Goal: Information Seeking & Learning: Find specific fact

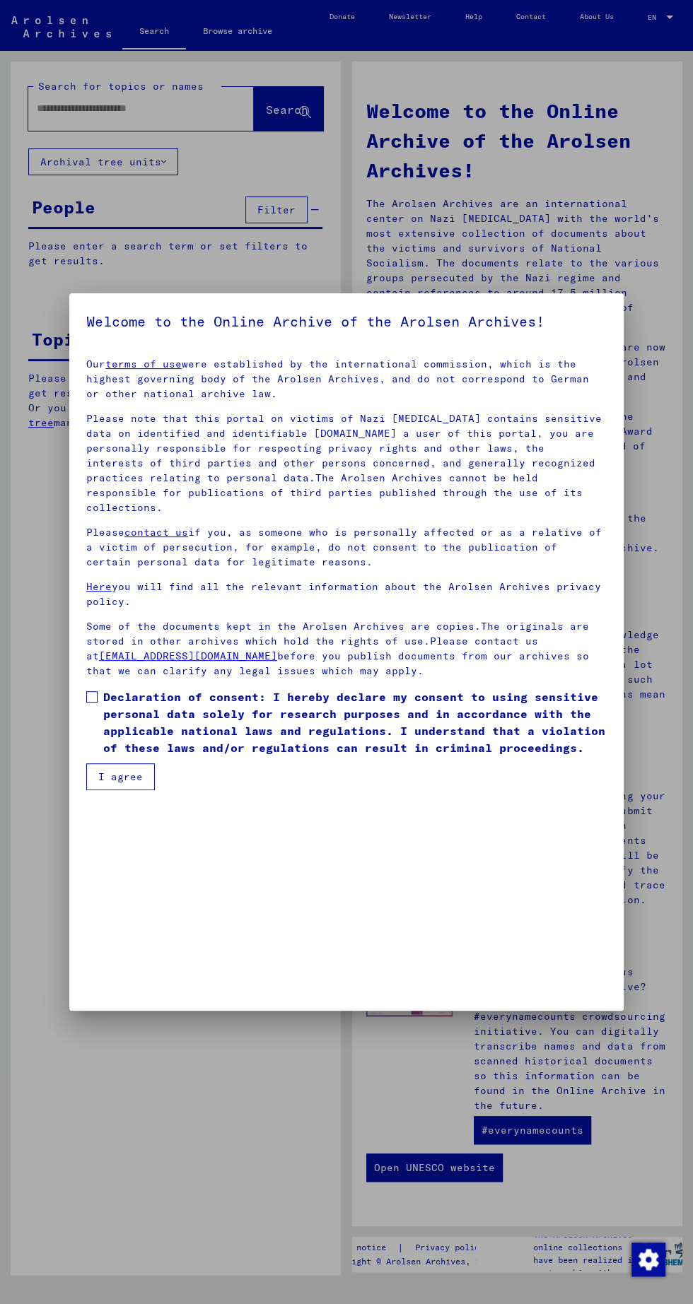
scroll to position [300, 0]
click at [92, 703] on span at bounding box center [91, 696] width 11 height 11
click at [119, 790] on button "I agree" at bounding box center [120, 776] width 69 height 27
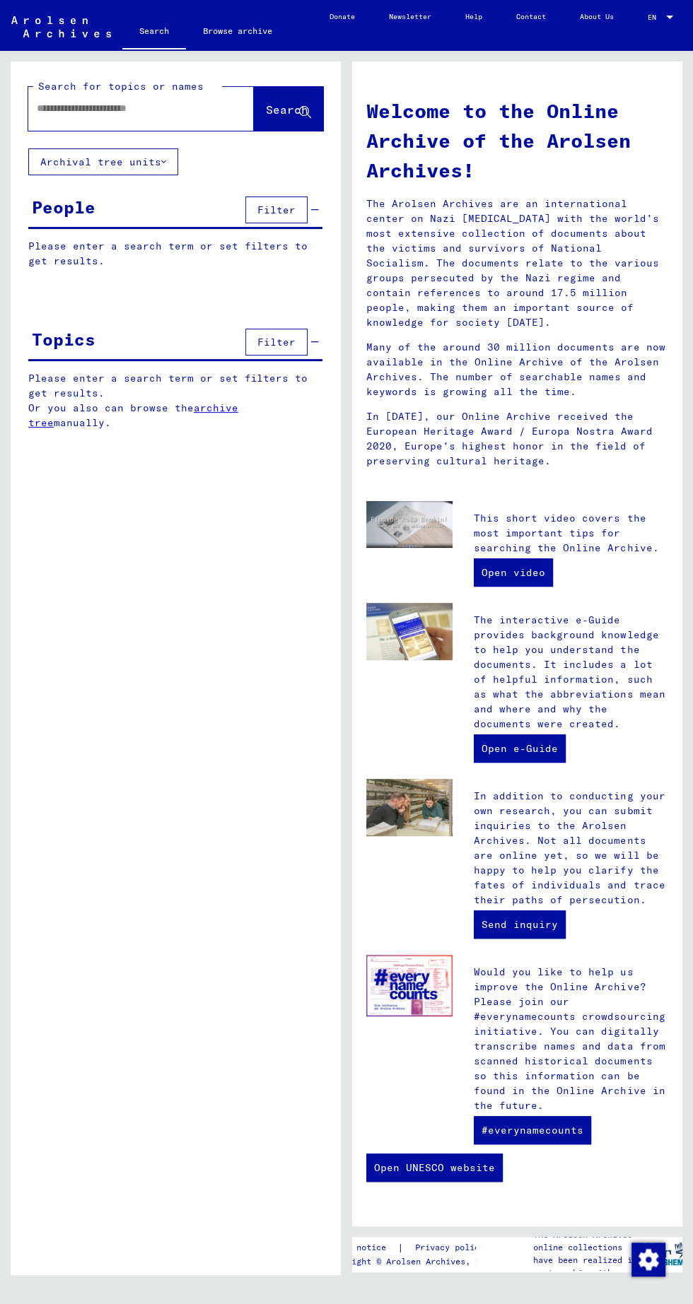
click at [144, 165] on button "Archival tree units" at bounding box center [103, 161] width 150 height 27
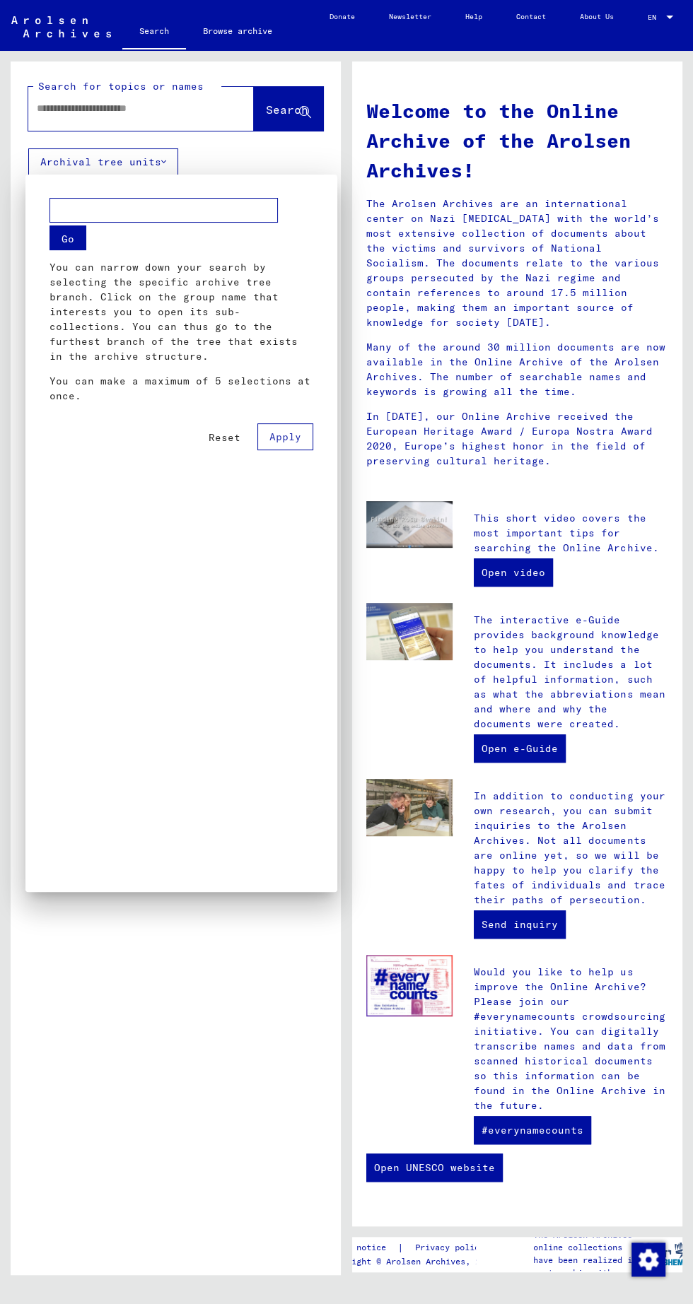
click at [167, 1040] on div at bounding box center [346, 652] width 693 height 1304
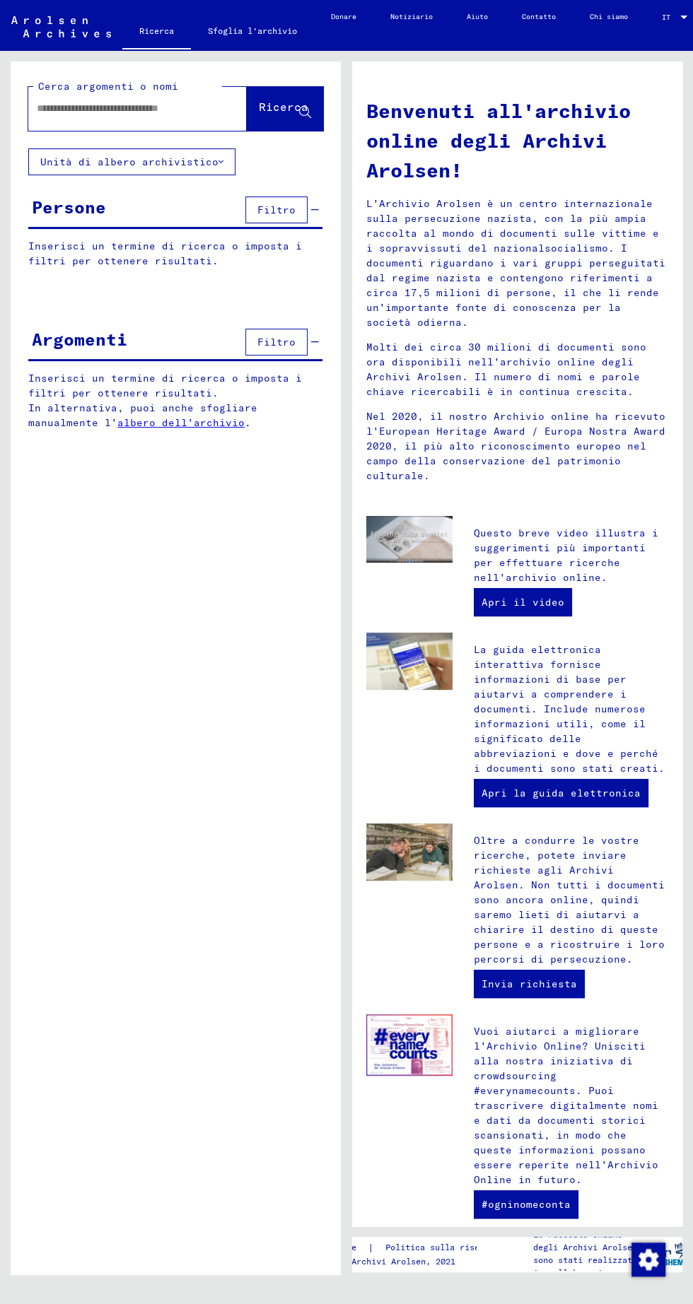
click at [279, 212] on font "Filtro" at bounding box center [276, 210] width 38 height 13
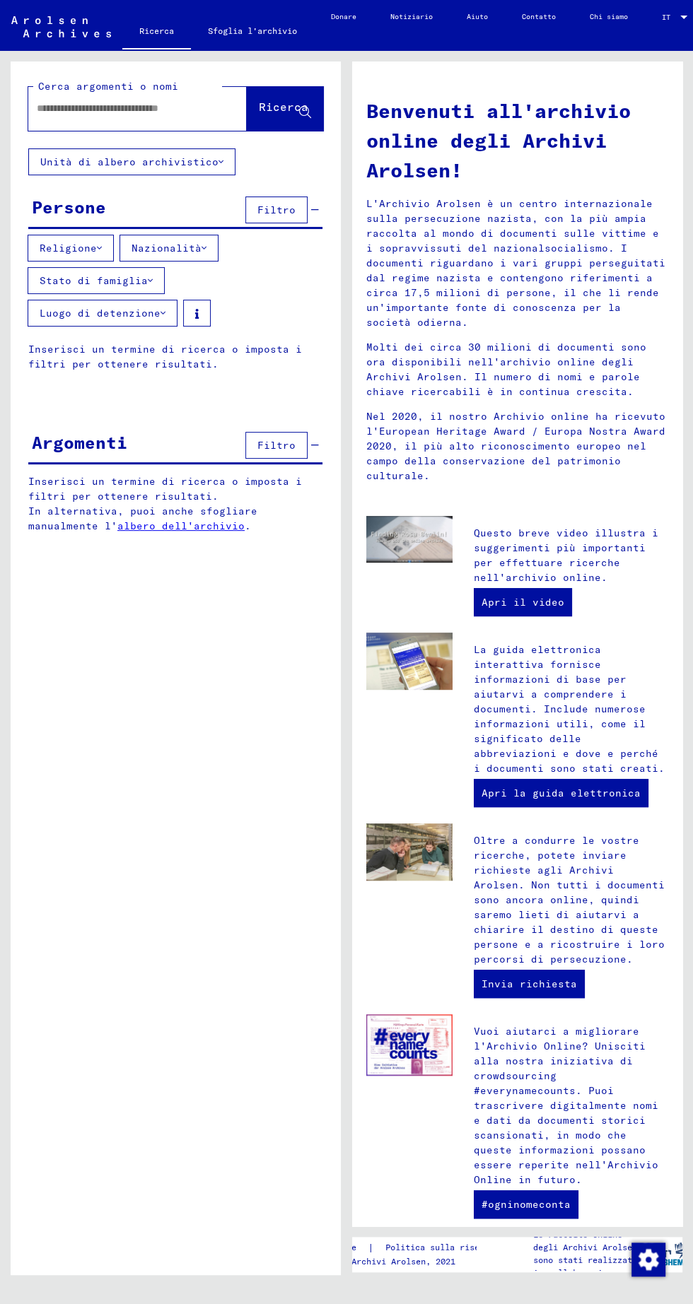
click at [160, 307] on font "Luogo di detenzione" at bounding box center [100, 313] width 121 height 13
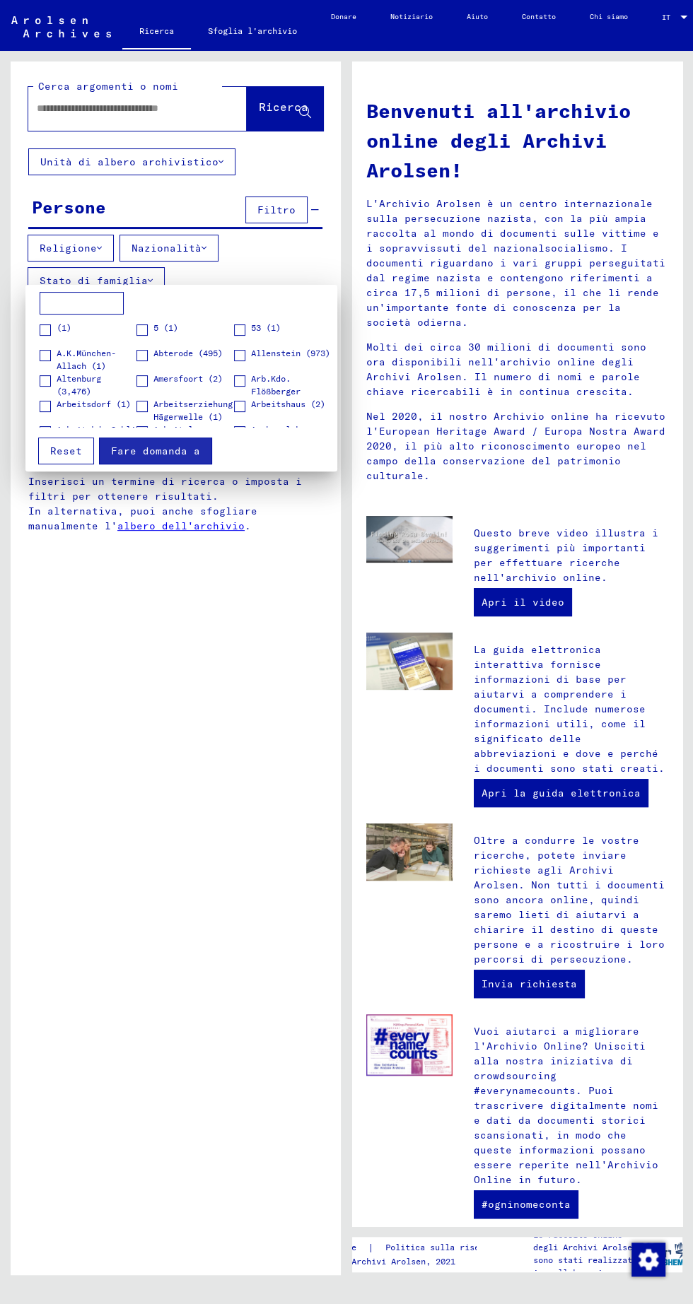
click at [148, 783] on div at bounding box center [346, 652] width 693 height 1304
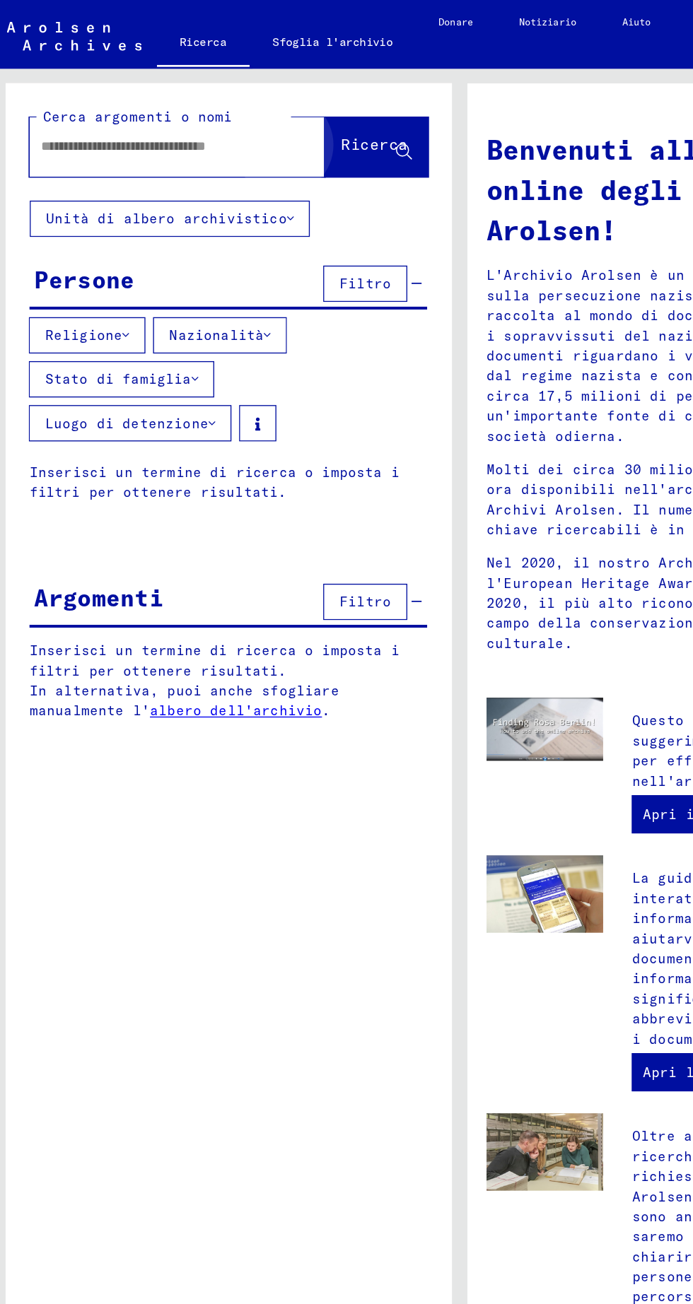
click at [117, 217] on div "Persone Filtro" at bounding box center [175, 211] width 294 height 36
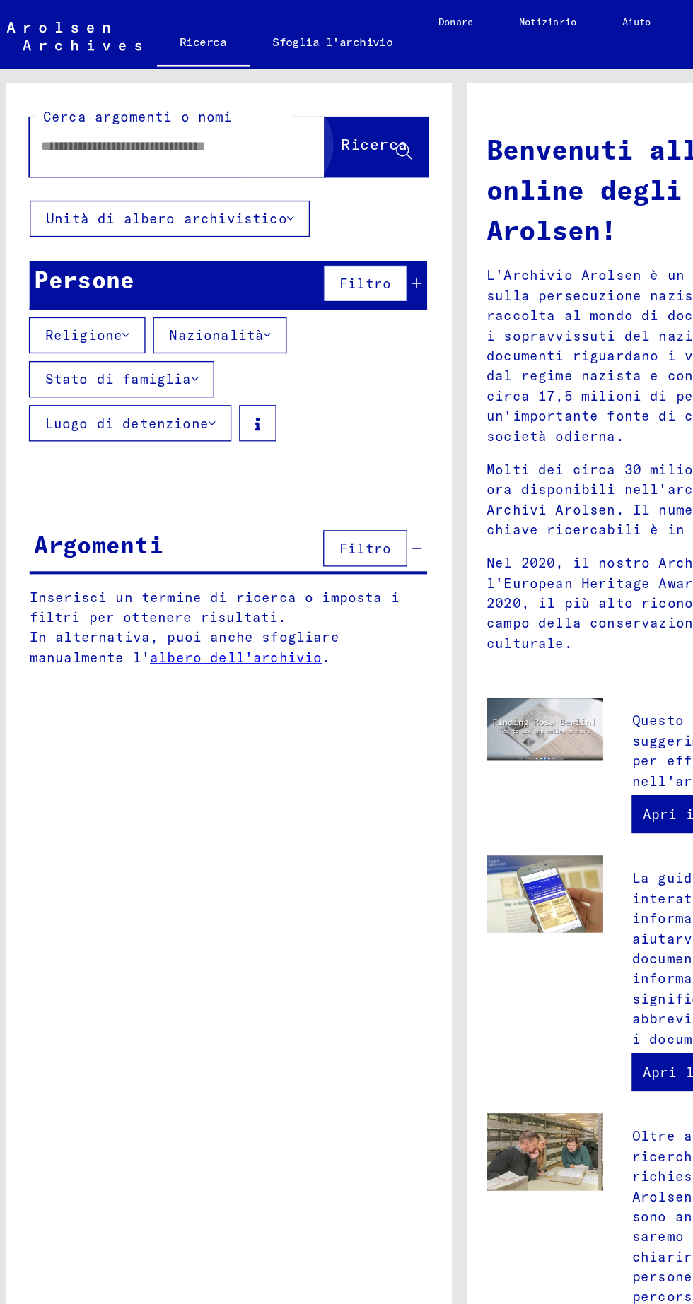
click at [165, 172] on button "Unità di albero archivistico" at bounding box center [131, 161] width 207 height 27
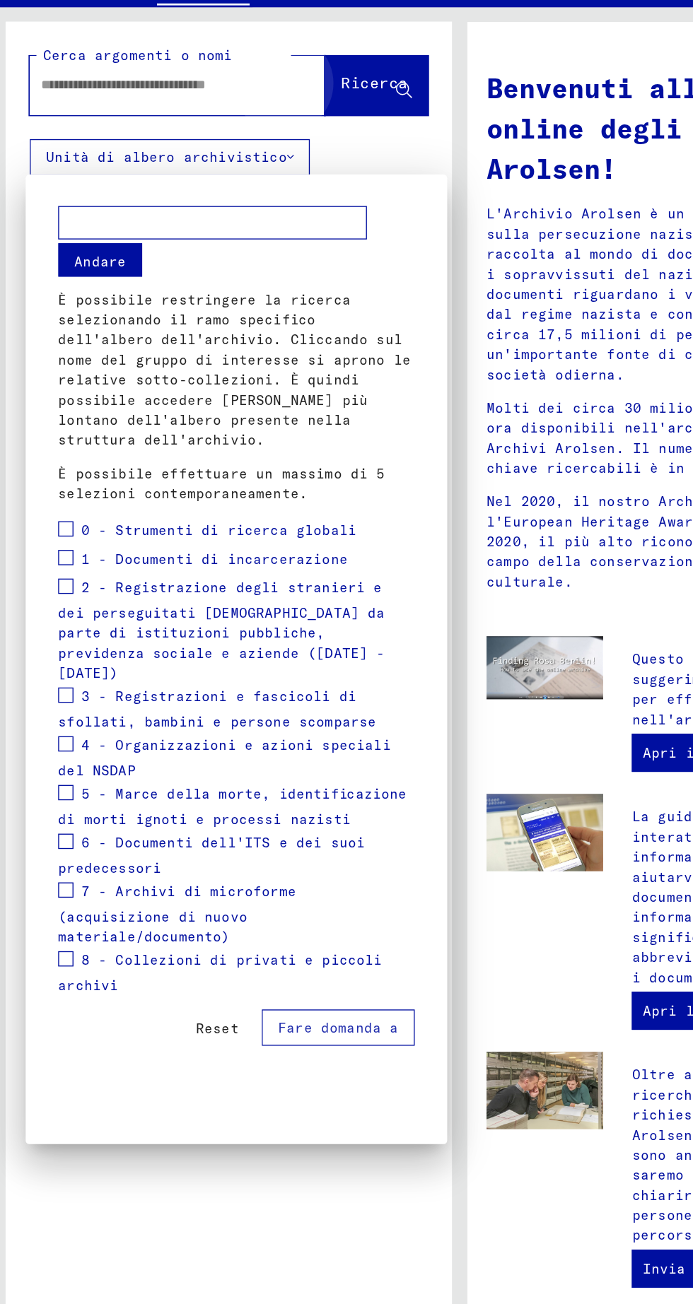
click at [210, 923] on div at bounding box center [346, 652] width 693 height 1304
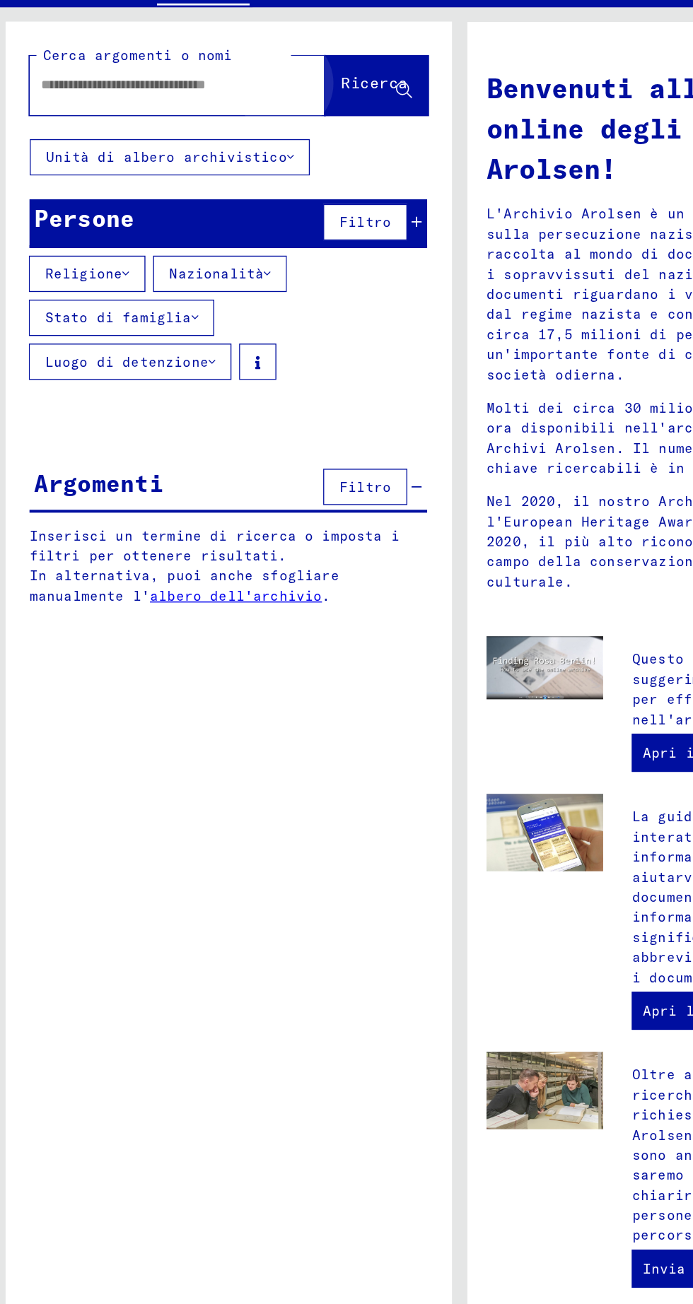
click at [140, 105] on input "text" at bounding box center [121, 108] width 168 height 15
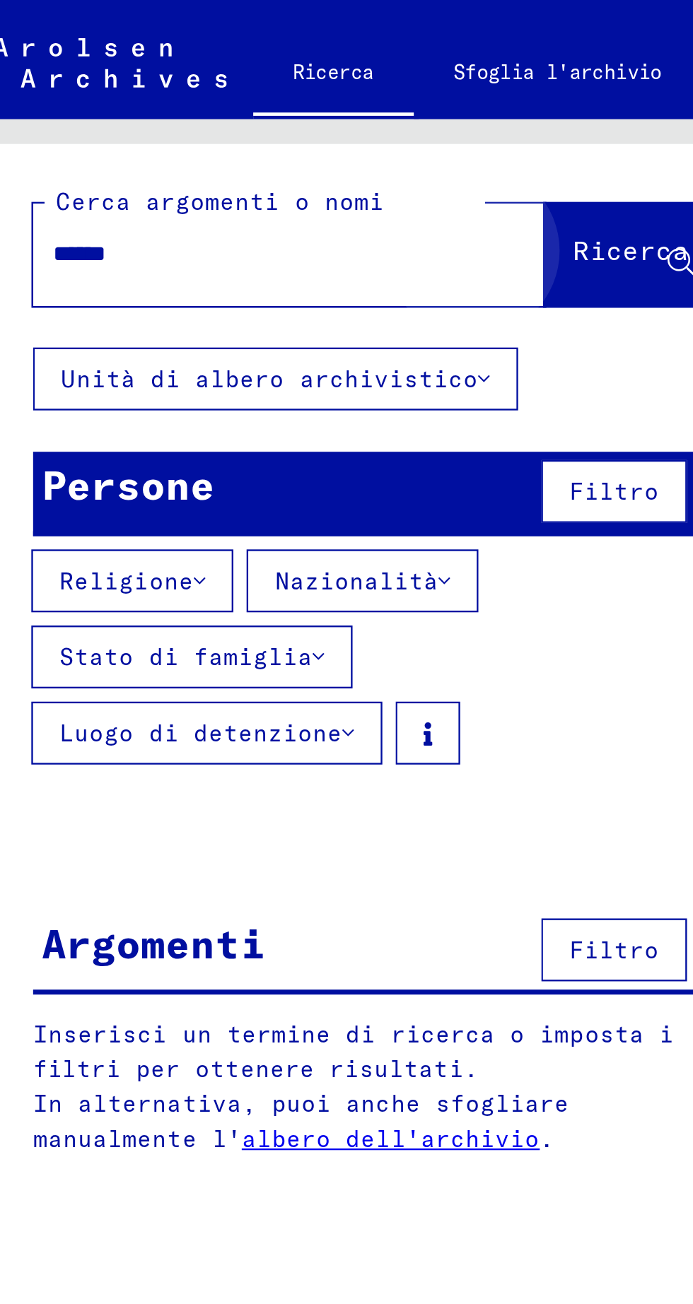
scroll to position [0, 22]
click at [91, 109] on input "******" at bounding box center [107, 108] width 168 height 15
type input "**********"
click at [264, 107] on font "Ricerca" at bounding box center [269, 107] width 49 height 14
click at [285, 112] on icon at bounding box center [291, 113] width 12 height 12
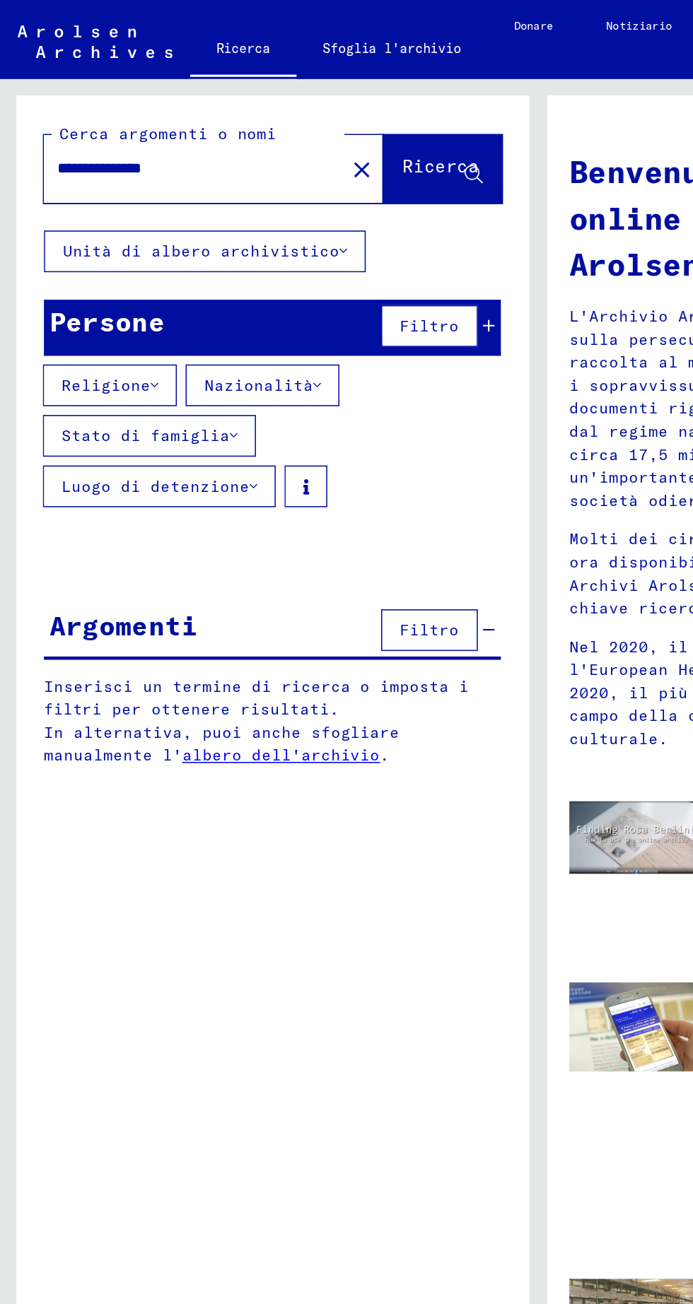
click at [201, 165] on font "Unità di albero archivistico" at bounding box center [129, 162] width 178 height 13
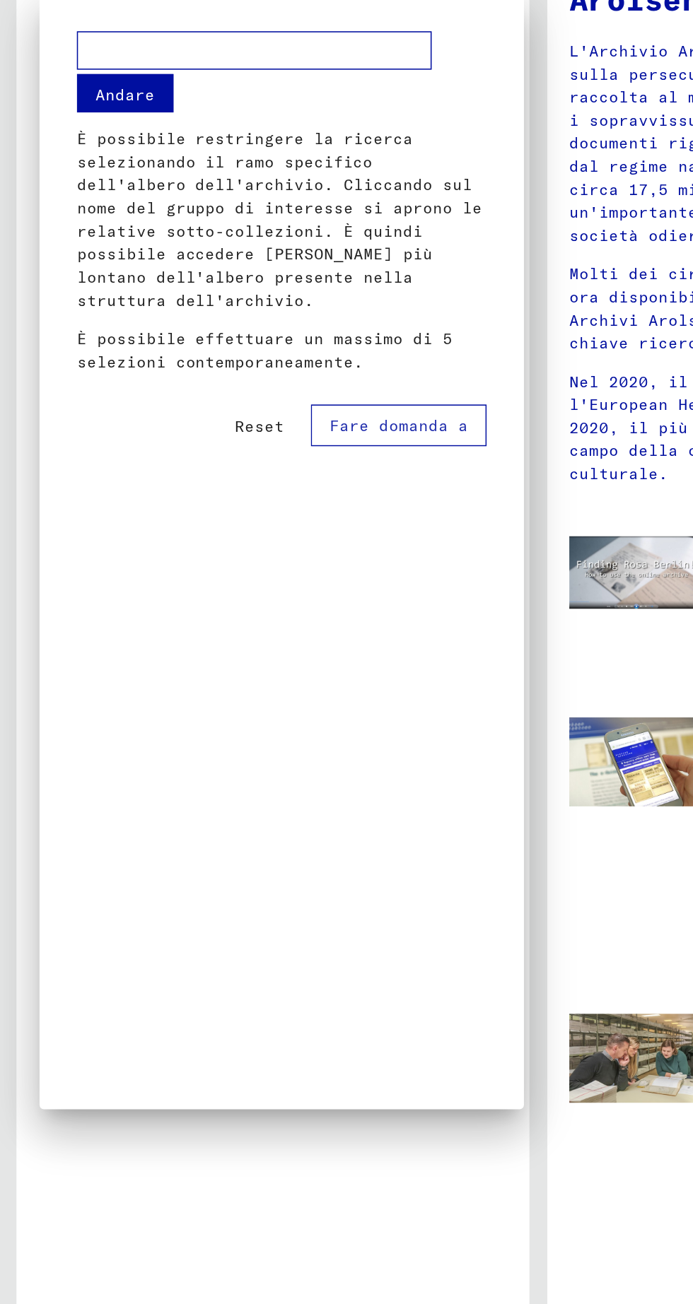
click at [176, 940] on div at bounding box center [346, 652] width 693 height 1304
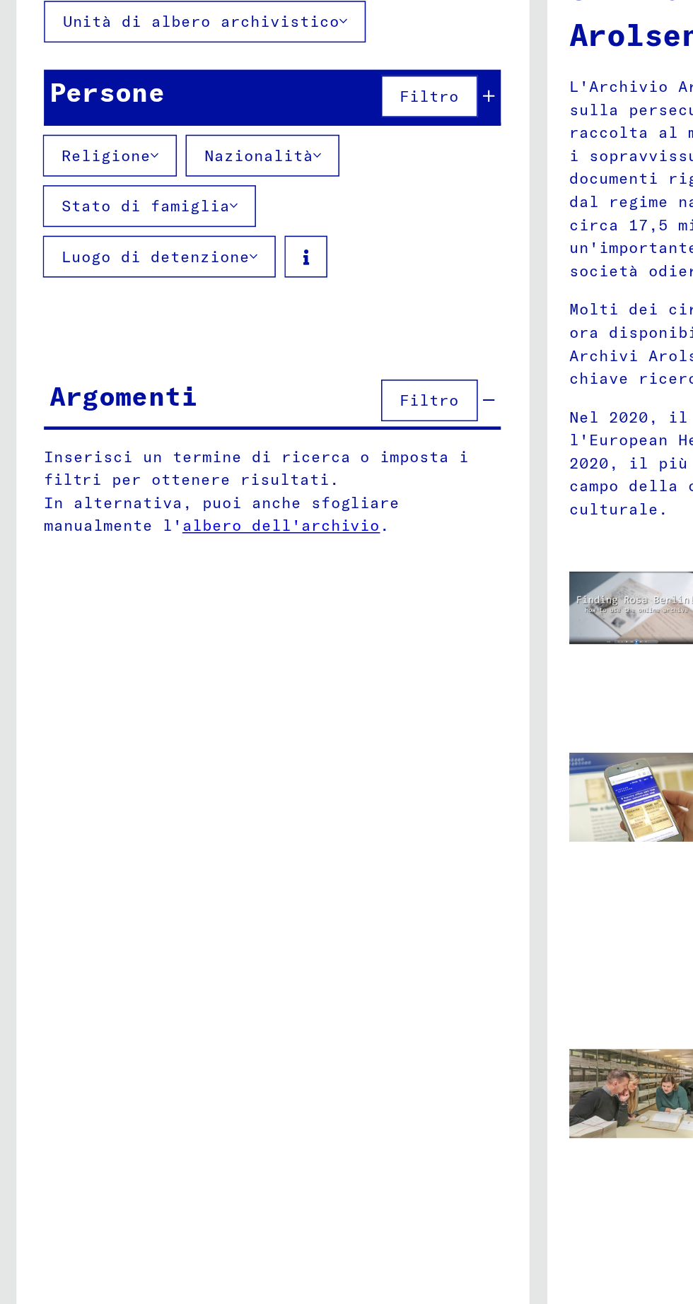
click at [160, 307] on font "Luogo di detenzione" at bounding box center [100, 313] width 121 height 13
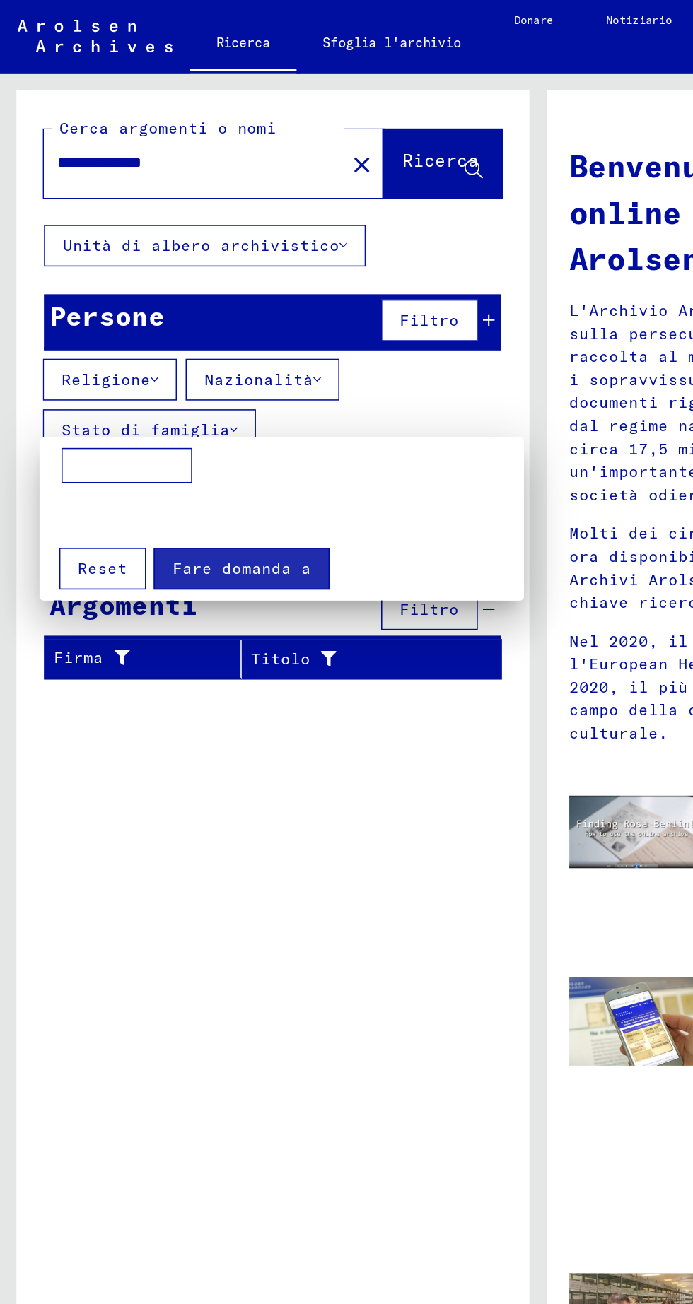
click at [77, 301] on input at bounding box center [82, 303] width 84 height 23
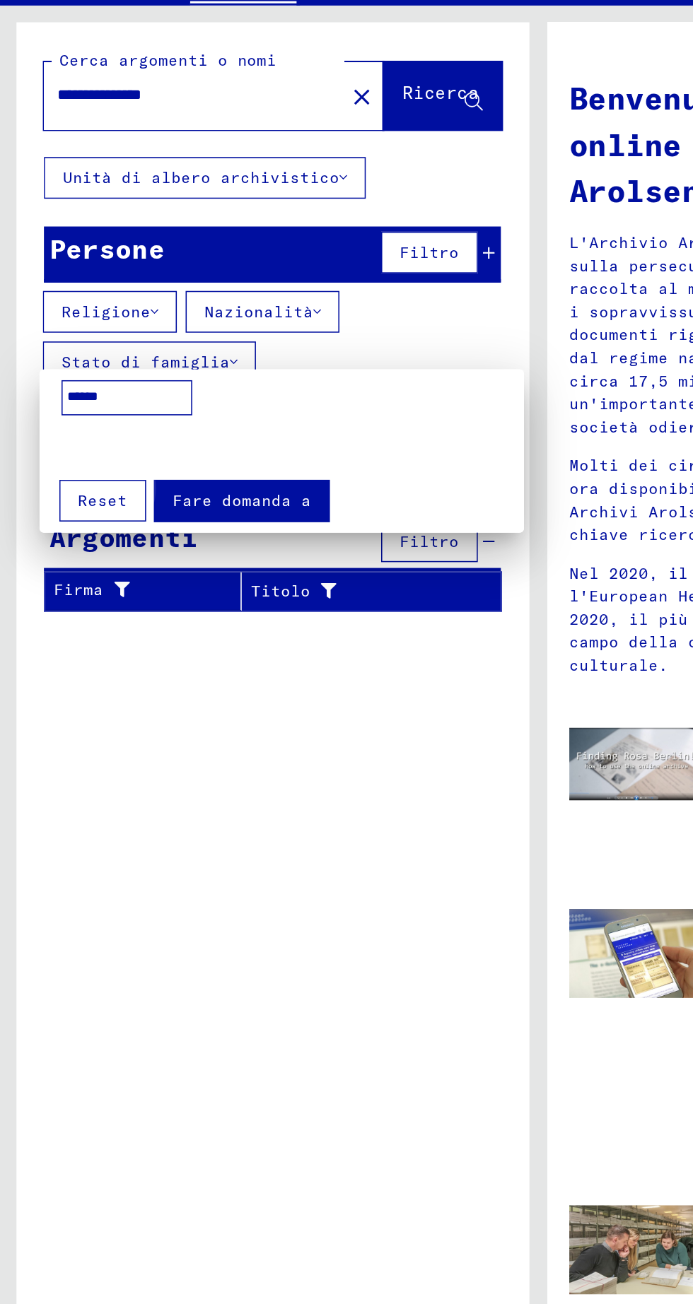
type input "******"
click at [159, 368] on font "Fare domanda a" at bounding box center [155, 369] width 89 height 13
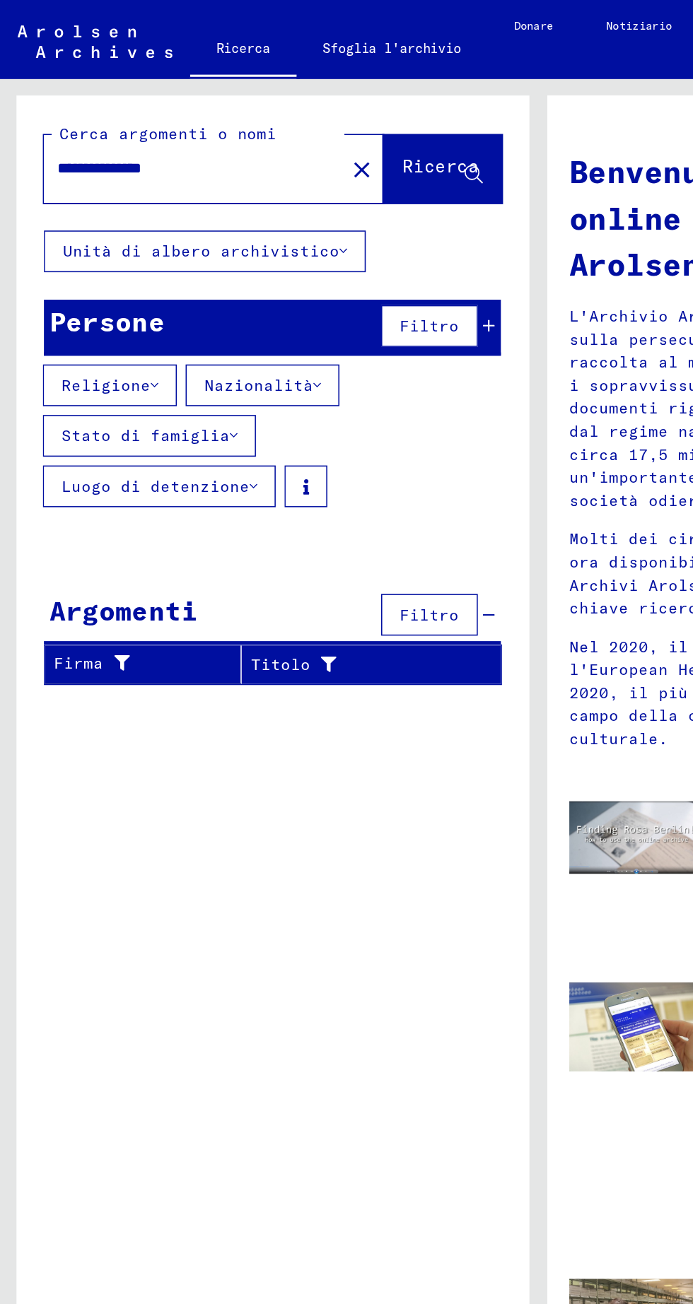
click at [218, 161] on icon at bounding box center [220, 162] width 5 height 10
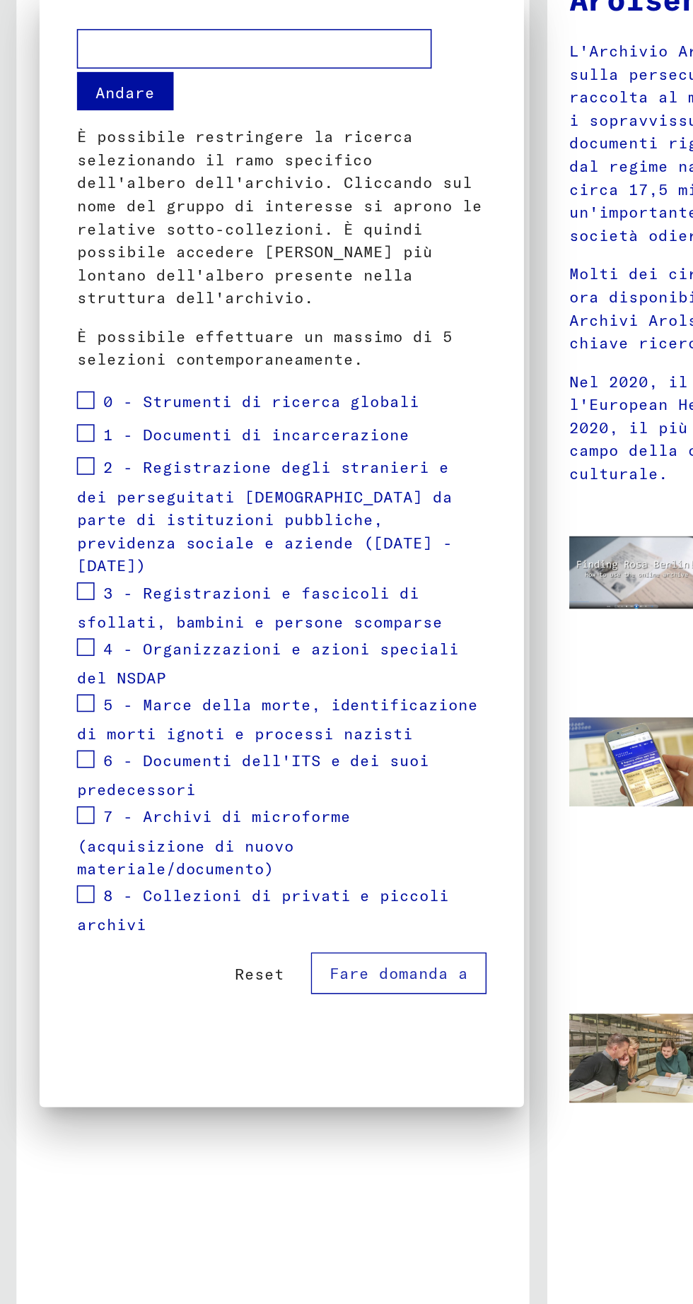
click at [55, 455] on span at bounding box center [54, 449] width 11 height 11
click at [270, 791] on font "Fare domanda a" at bounding box center [256, 797] width 89 height 13
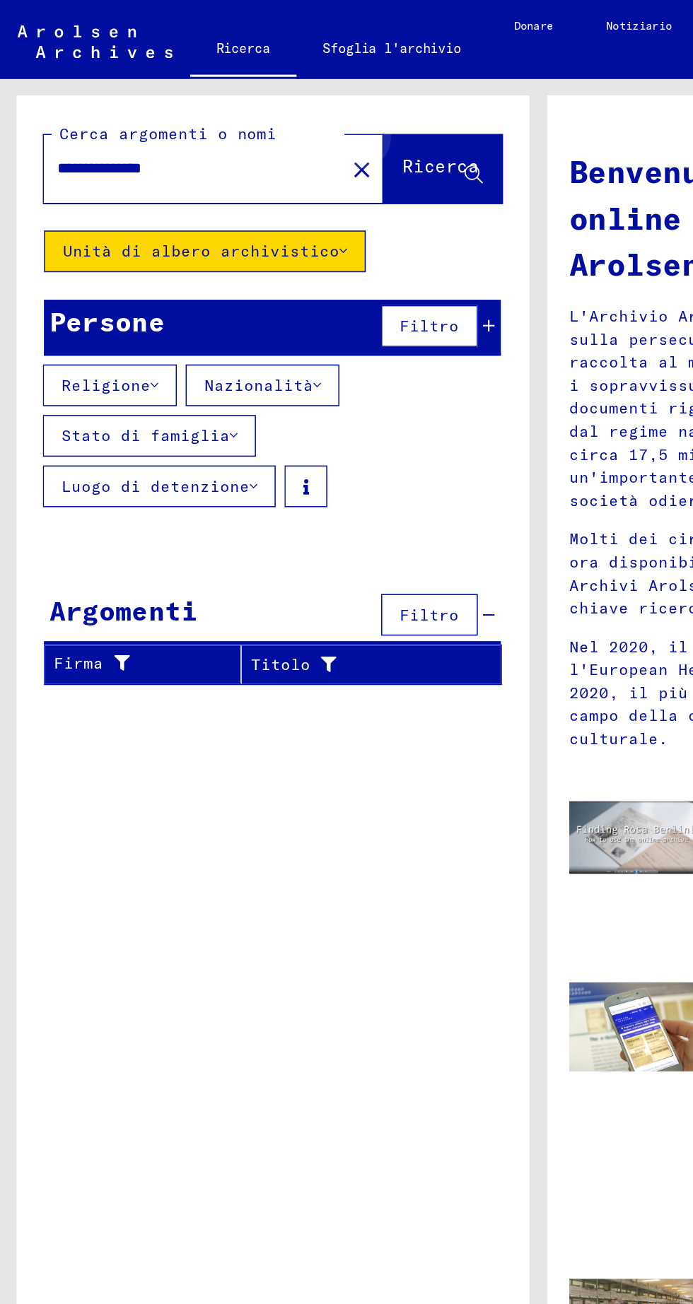
click at [295, 105] on font "Ricerca" at bounding box center [283, 107] width 49 height 14
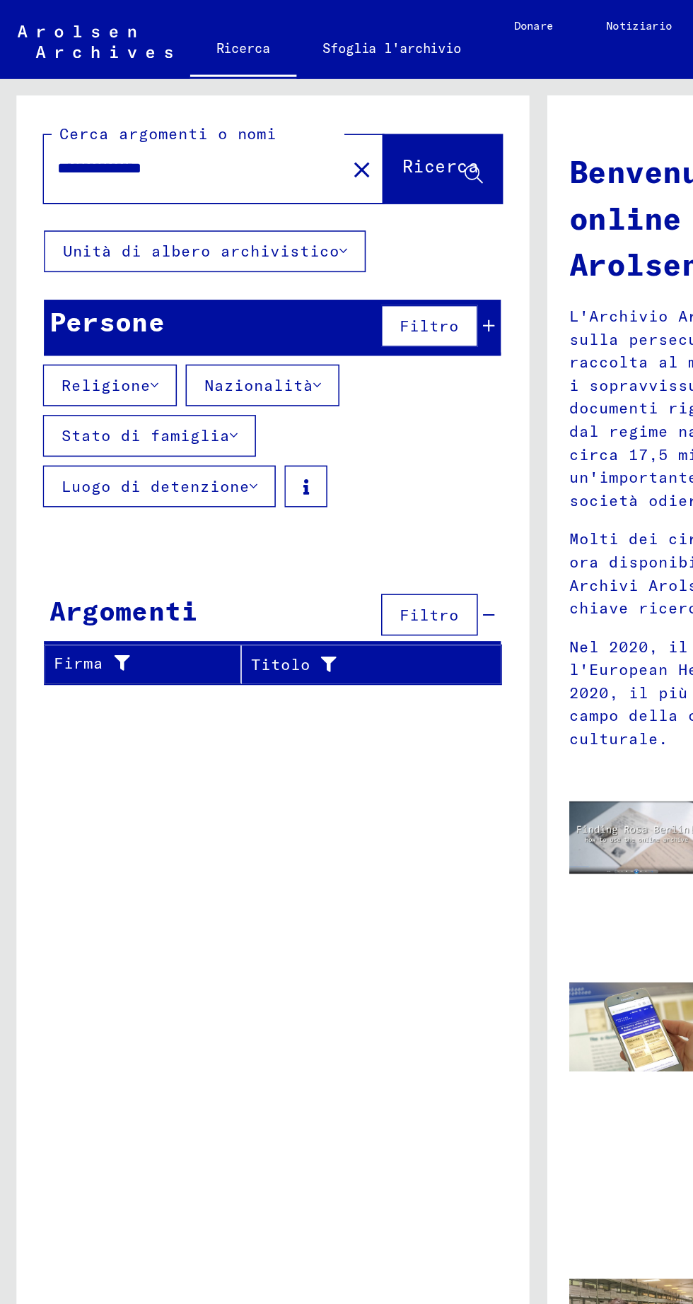
click at [305, 204] on button "Filtro" at bounding box center [276, 210] width 62 height 27
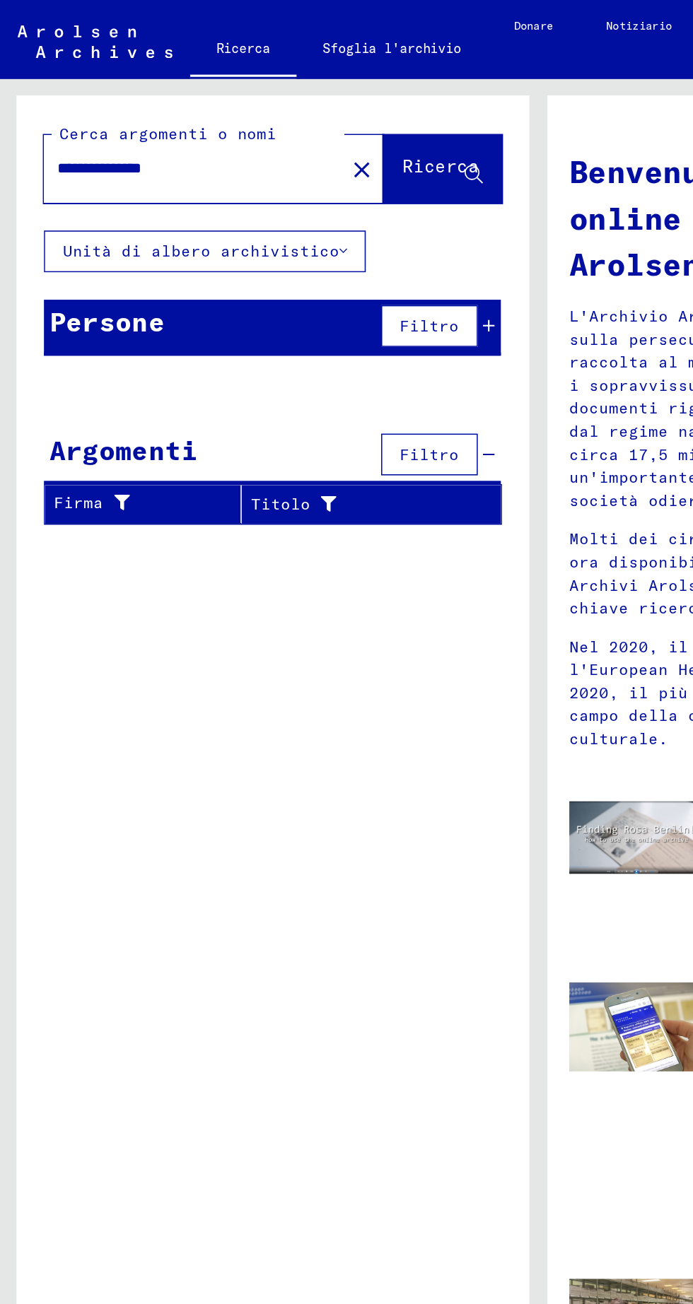
click at [304, 204] on button "Filtro" at bounding box center [276, 210] width 62 height 27
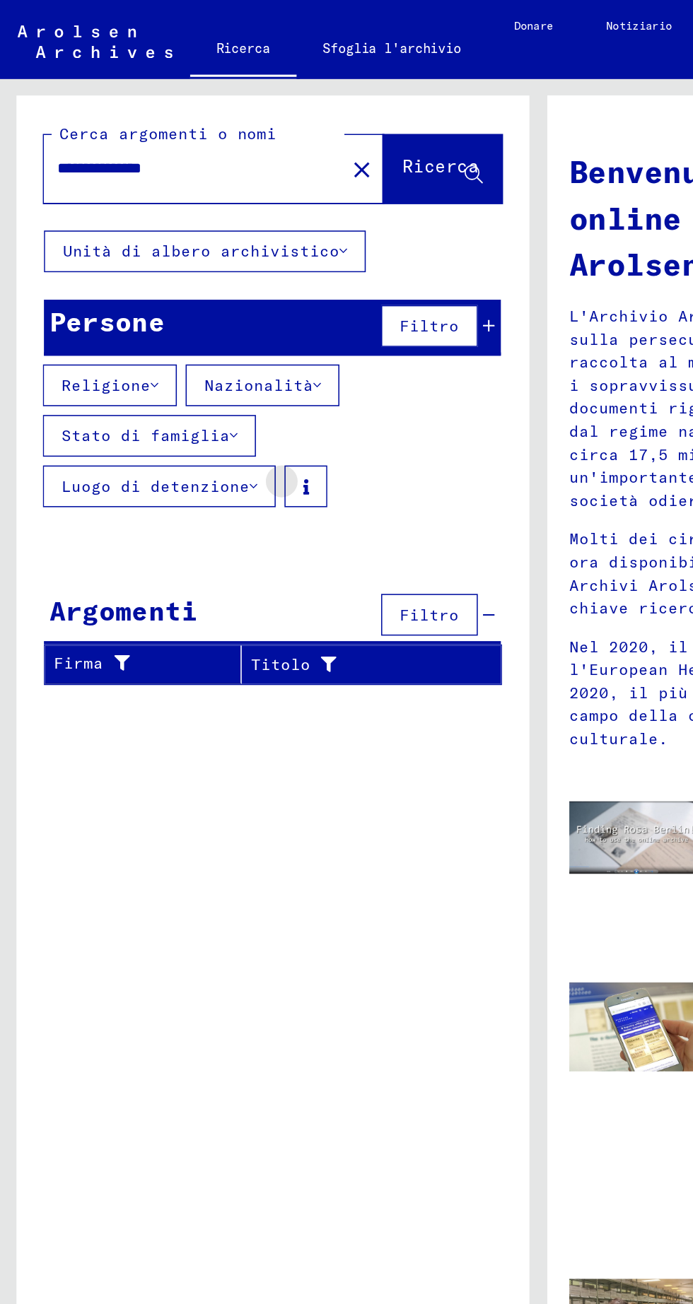
click at [195, 314] on icon at bounding box center [197, 314] width 4 height 10
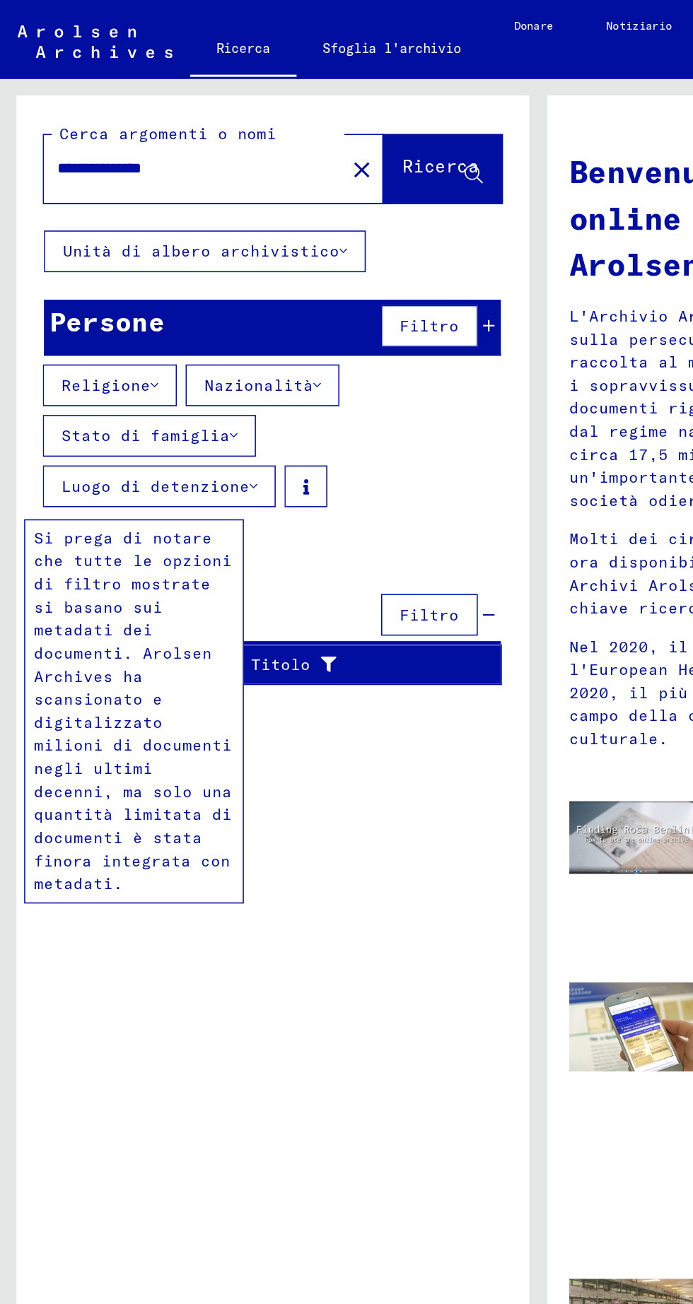
click at [255, 604] on div "**********" at bounding box center [176, 674] width 330 height 1224
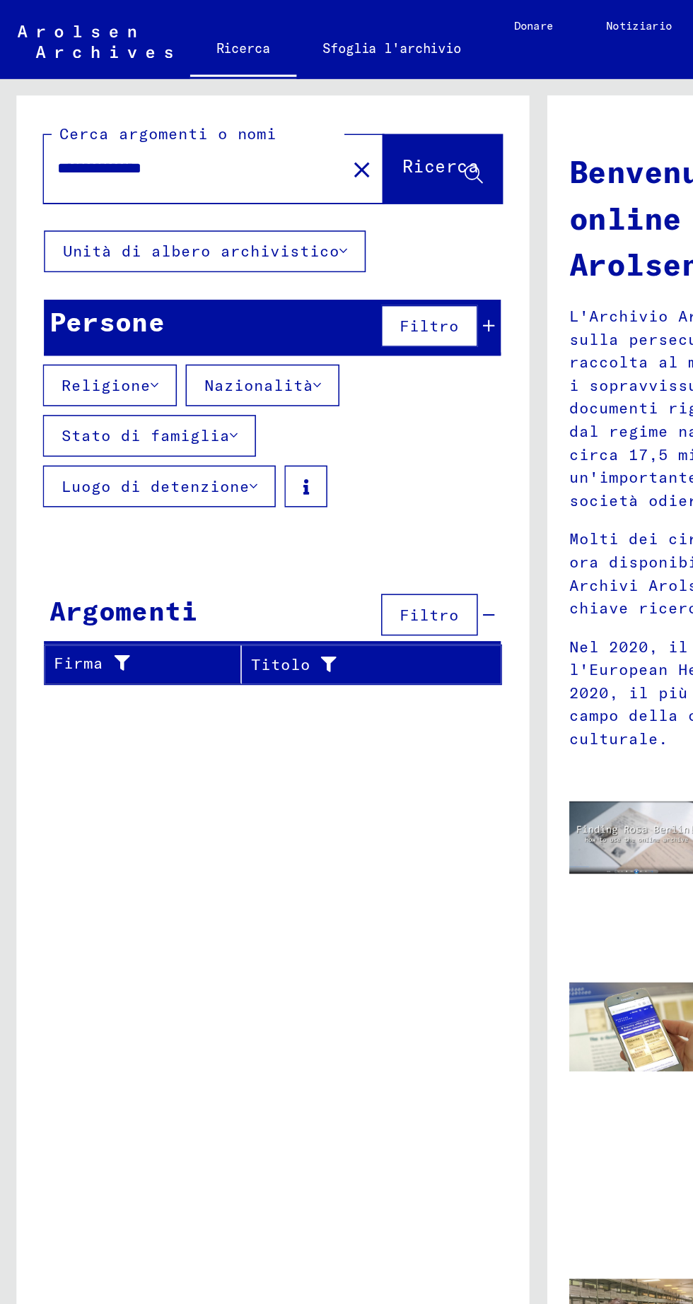
click at [160, 307] on font "Luogo di detenzione" at bounding box center [100, 313] width 121 height 13
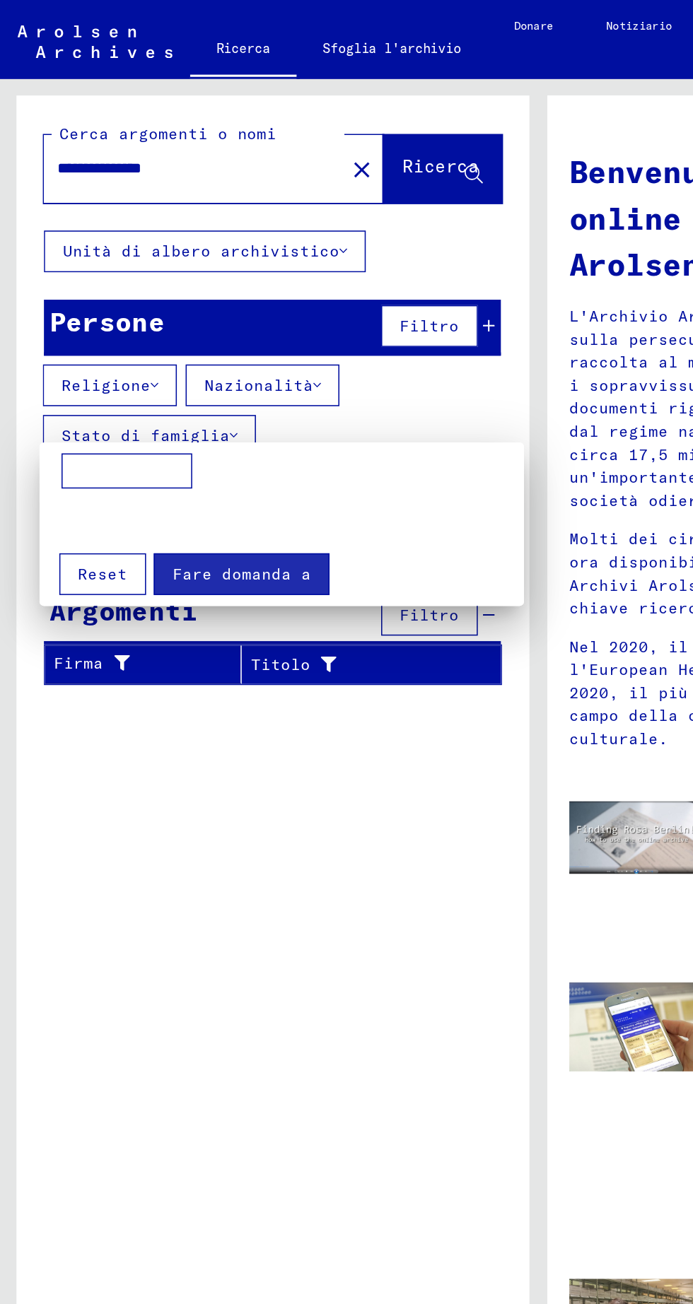
click at [86, 300] on input at bounding box center [82, 303] width 84 height 23
type input "*"
click at [296, 168] on div at bounding box center [346, 652] width 693 height 1304
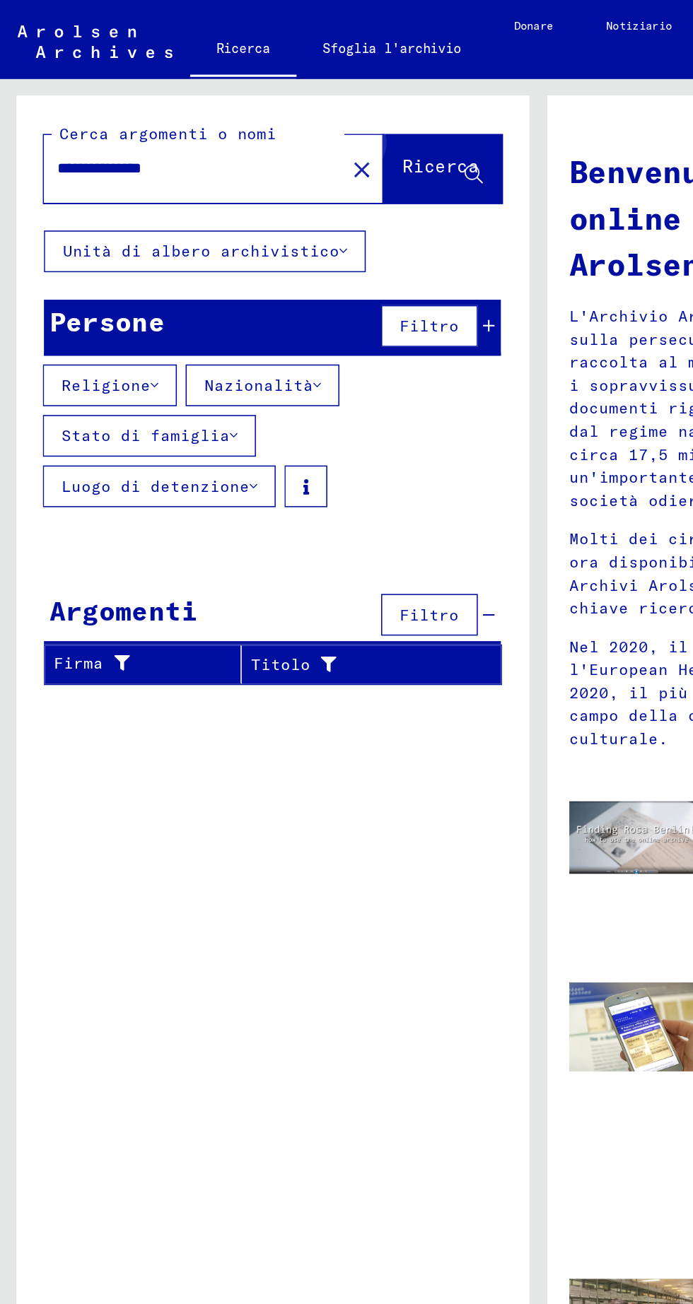
click at [289, 108] on font "Ricerca" at bounding box center [283, 107] width 49 height 14
click at [206, 165] on font "Unità di albero archivistico" at bounding box center [129, 162] width 178 height 13
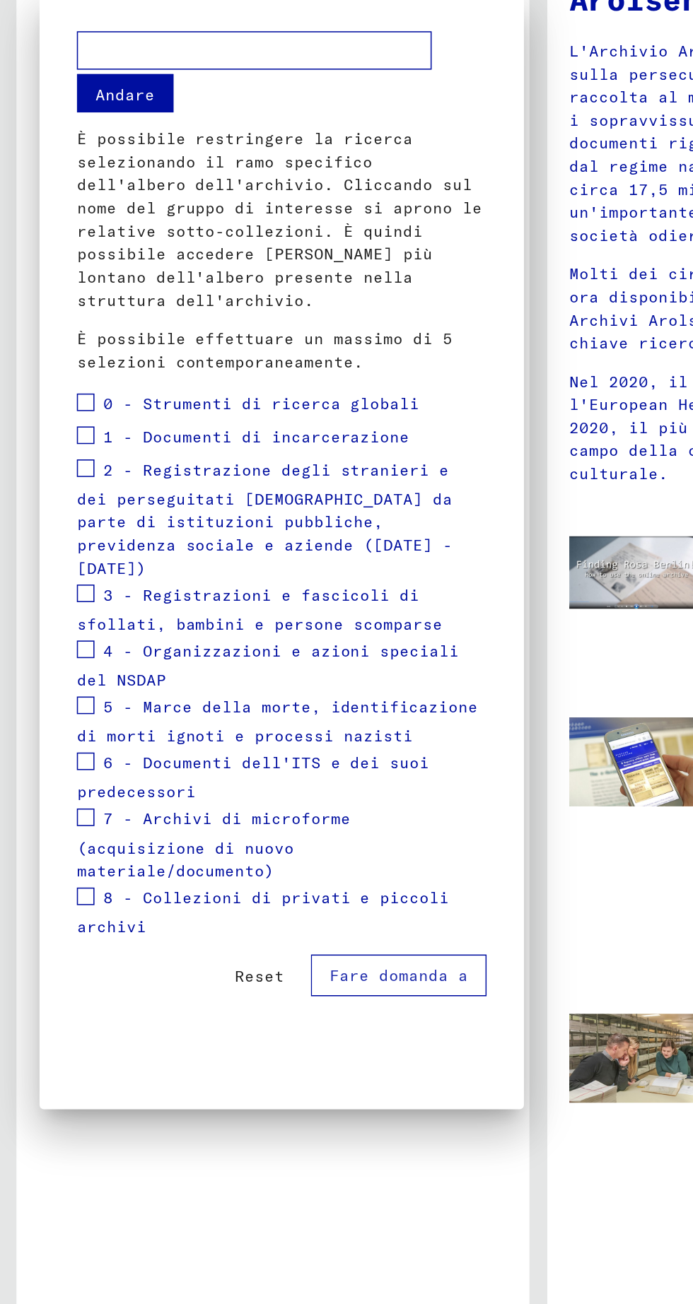
click at [55, 457] on span at bounding box center [54, 450] width 11 height 11
click at [94, 226] on font "Andare" at bounding box center [81, 232] width 38 height 13
click at [58, 457] on span at bounding box center [54, 450] width 11 height 11
click at [289, 792] on font "Fare domanda a" at bounding box center [256, 798] width 89 height 13
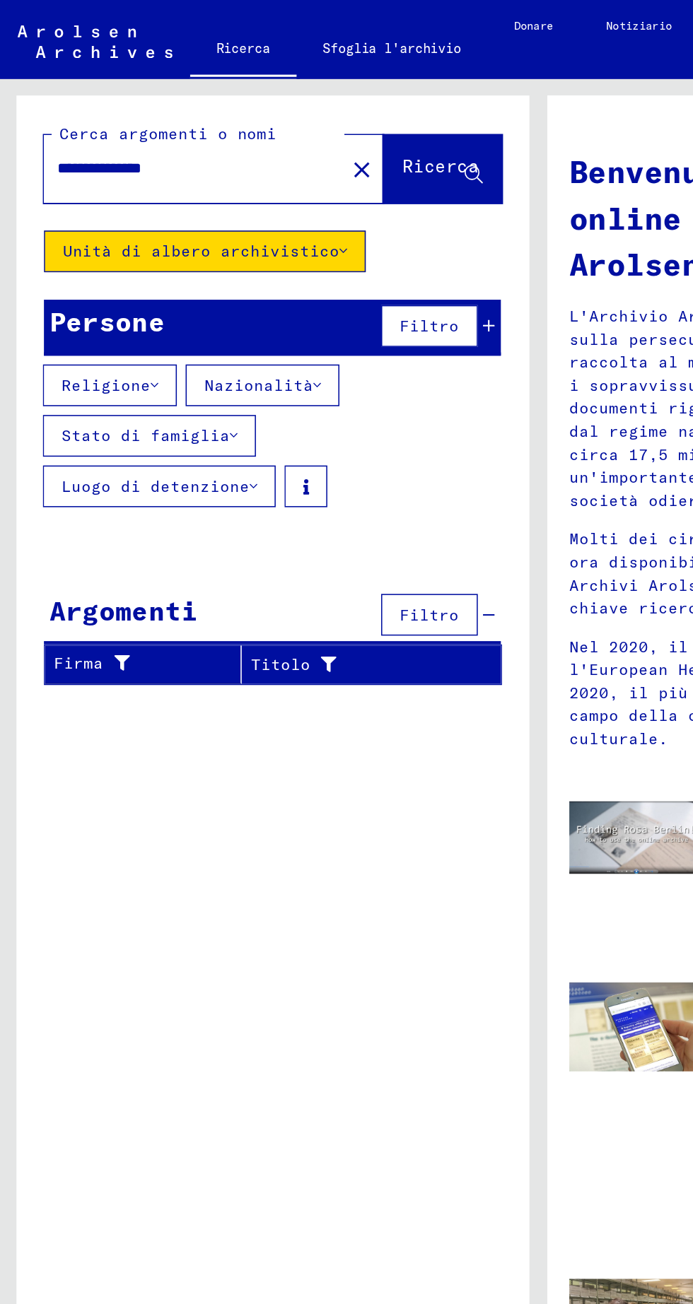
click at [145, 110] on input "**********" at bounding box center [121, 108] width 168 height 15
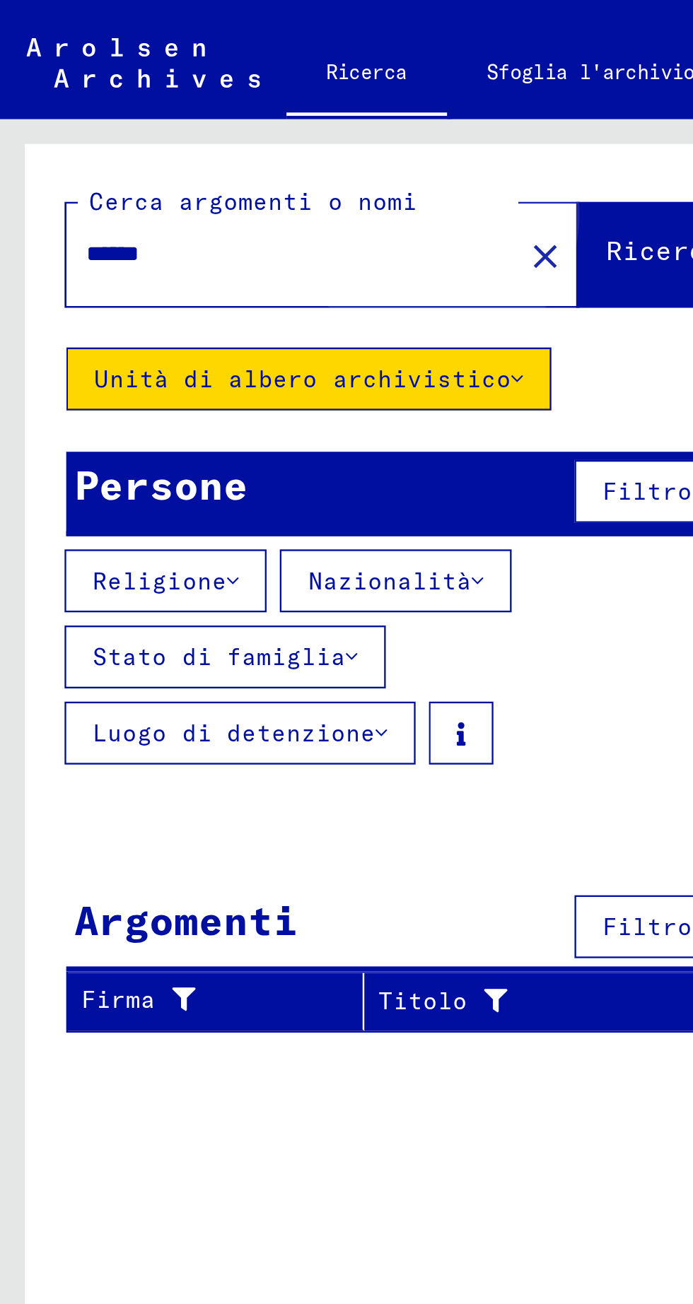
type input "******"
click at [259, 108] on font "Ricerca" at bounding box center [283, 107] width 49 height 14
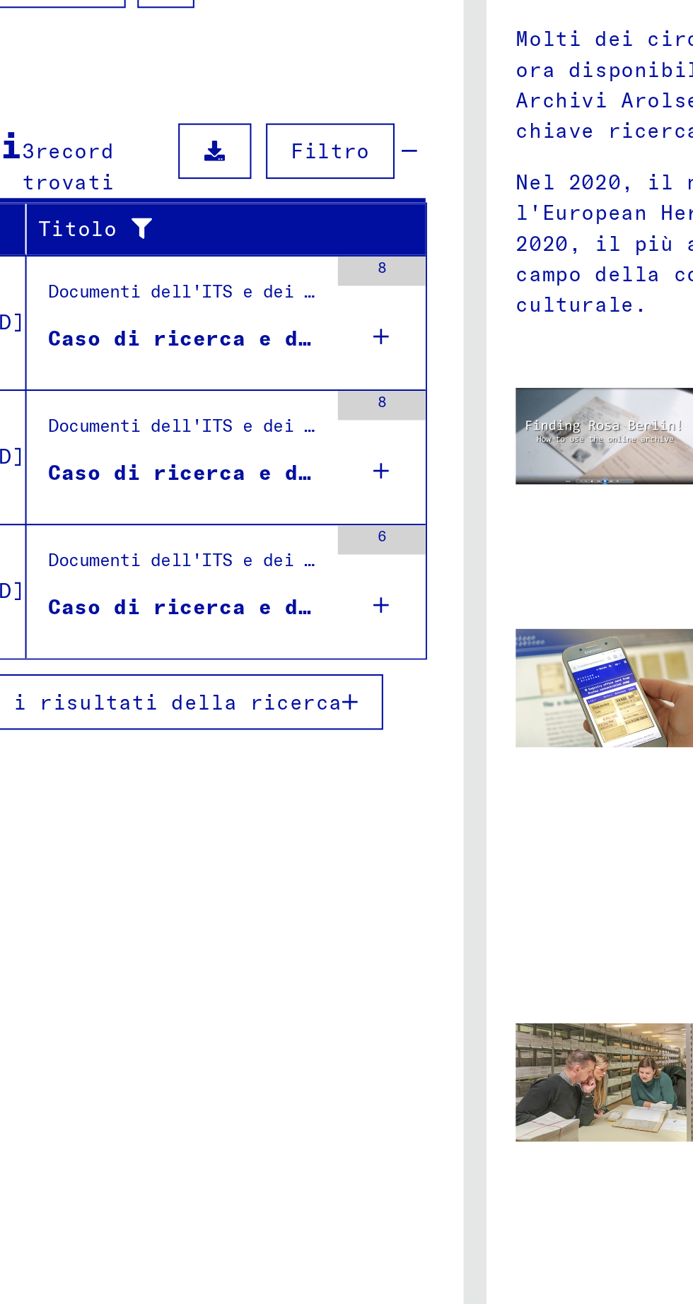
scroll to position [65, 0]
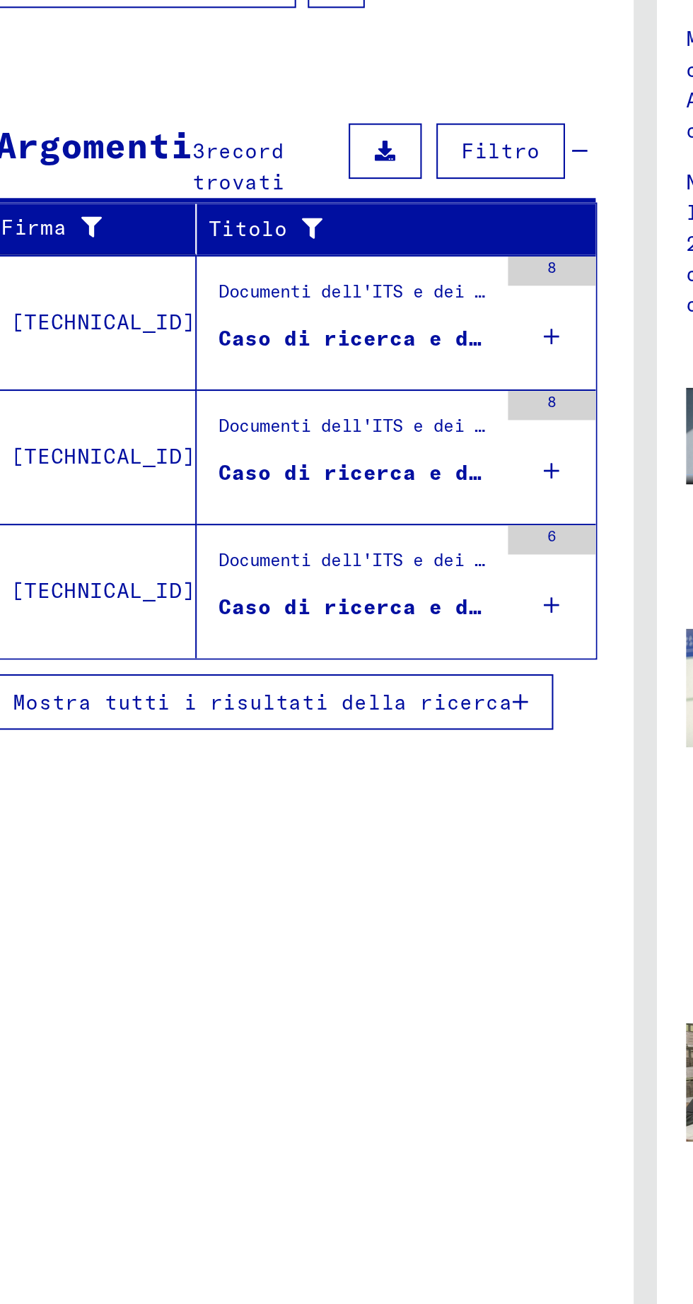
click at [306, 482] on mat-cell at bounding box center [290, 499] width 62 height 34
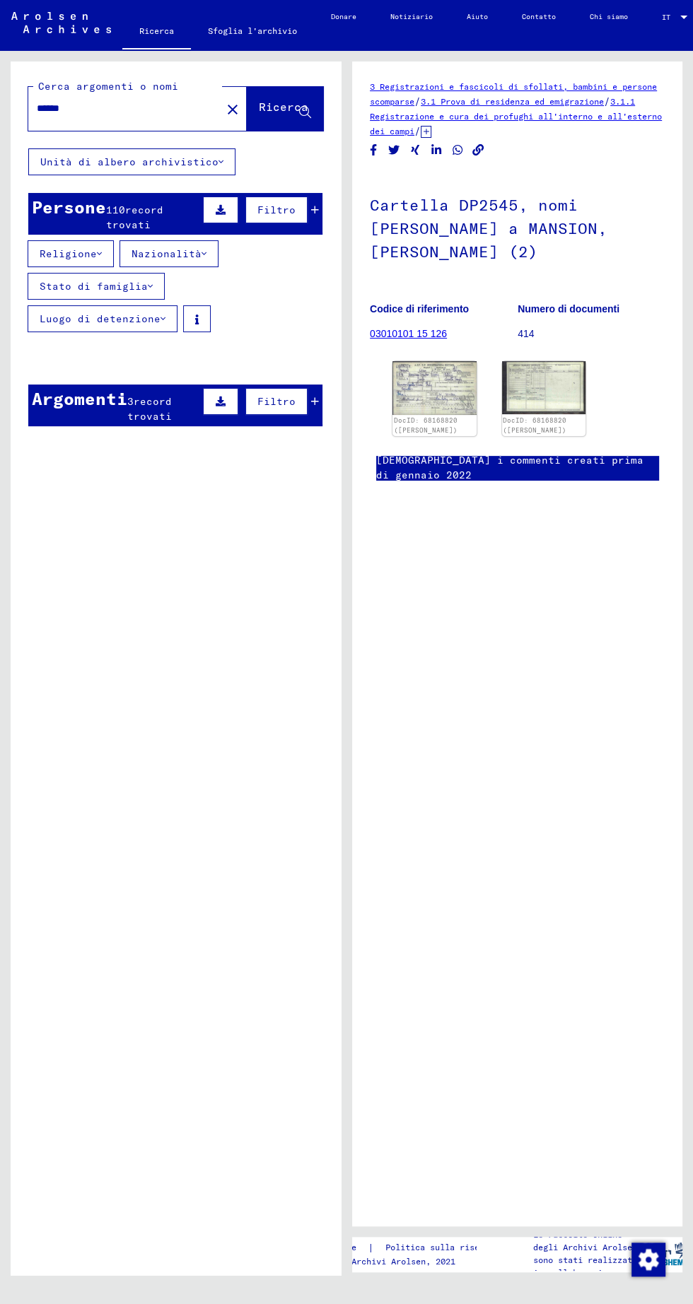
click at [223, 397] on icon at bounding box center [221, 402] width 10 height 10
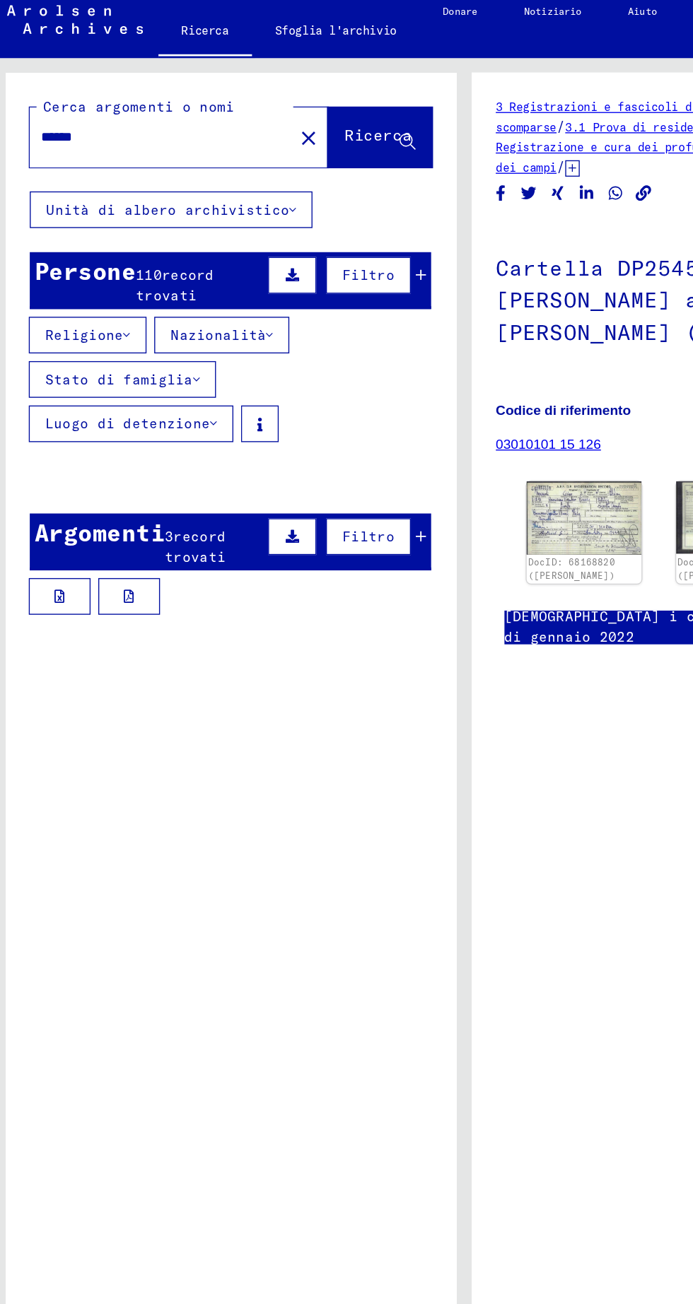
scroll to position [4, 0]
click at [140, 396] on mat-cell at bounding box center [144, 395] width 46 height 35
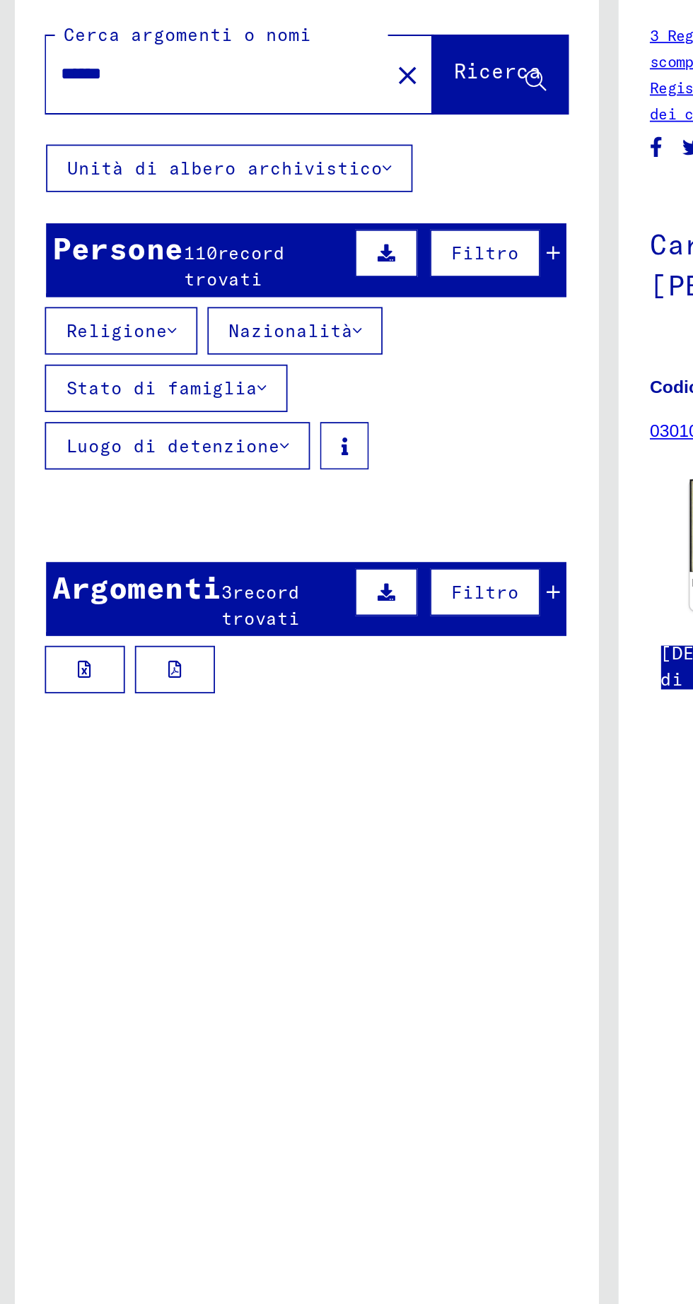
click at [139, 397] on mat-cell at bounding box center [144, 395] width 46 height 35
click at [103, 440] on icon at bounding box center [102, 445] width 8 height 10
click at [314, 392] on mat-cell at bounding box center [290, 395] width 62 height 35
click at [316, 400] on mat-cell at bounding box center [290, 395] width 62 height 35
click at [213, 396] on button at bounding box center [220, 401] width 35 height 27
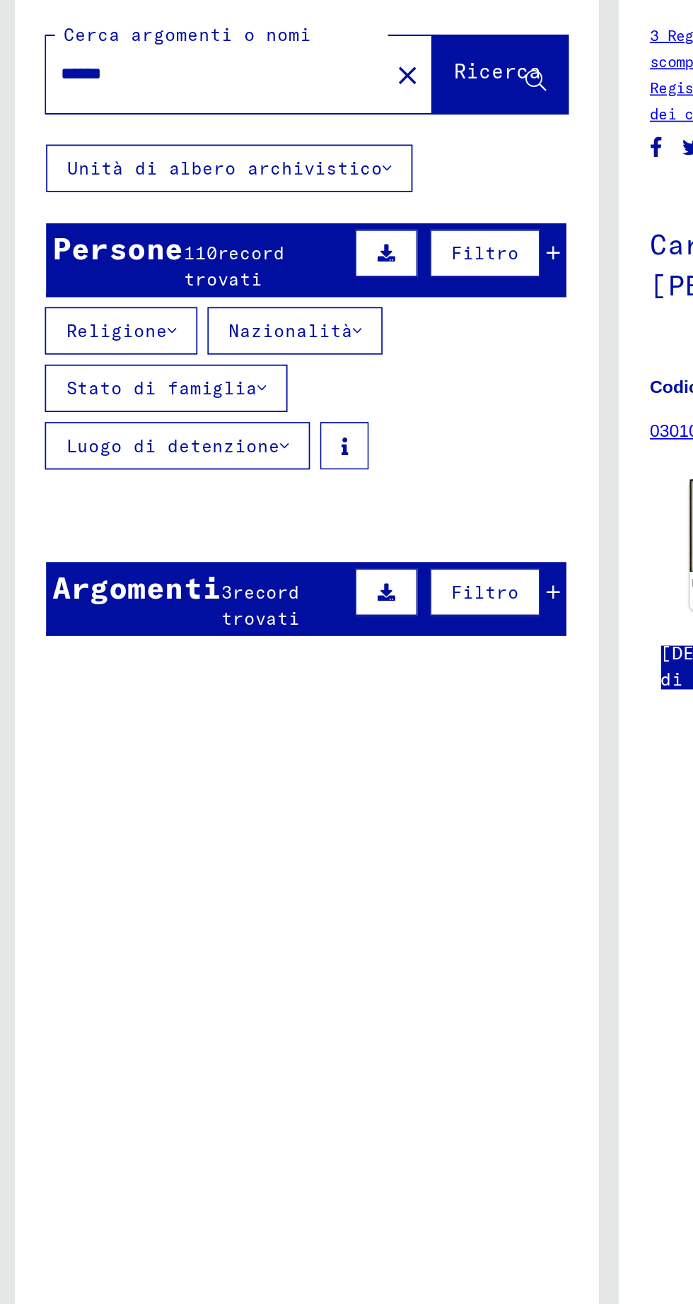
click at [145, 397] on mat-cell at bounding box center [144, 395] width 46 height 35
